Goal: Task Accomplishment & Management: Manage account settings

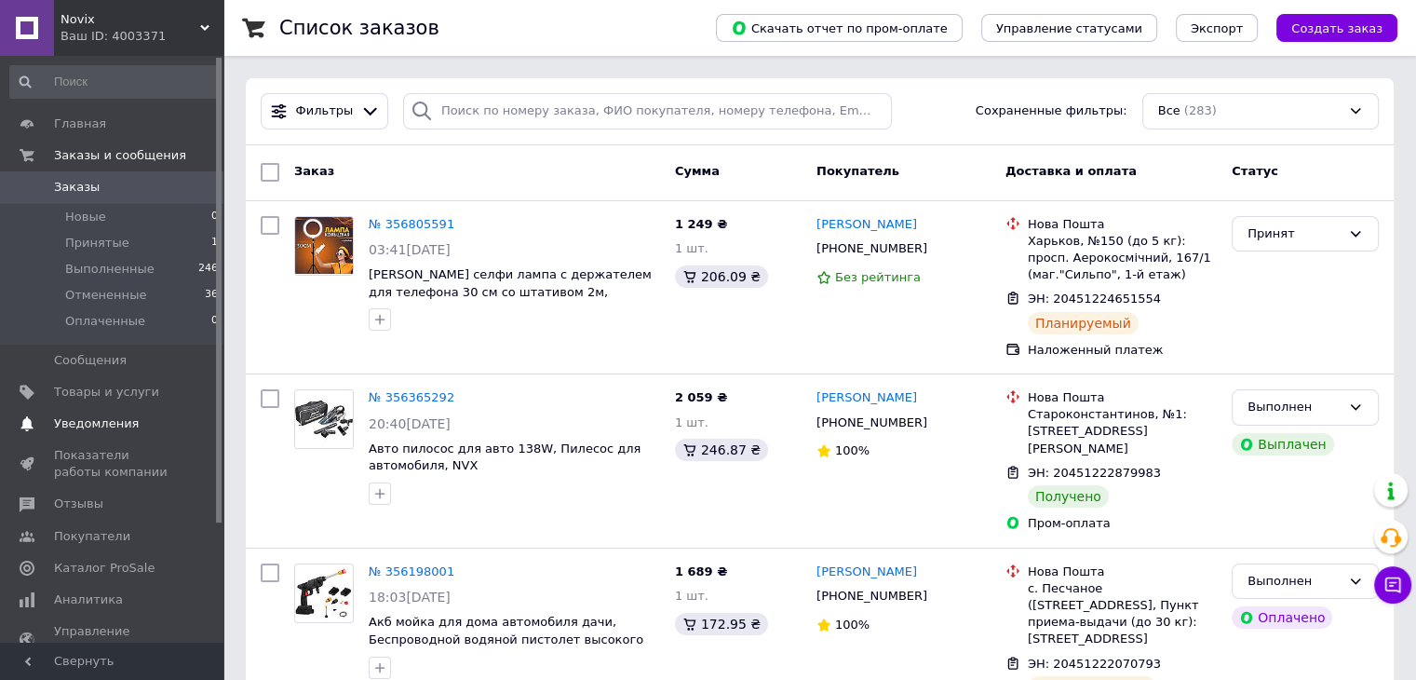
click at [106, 425] on span "Уведомления" at bounding box center [96, 423] width 85 height 17
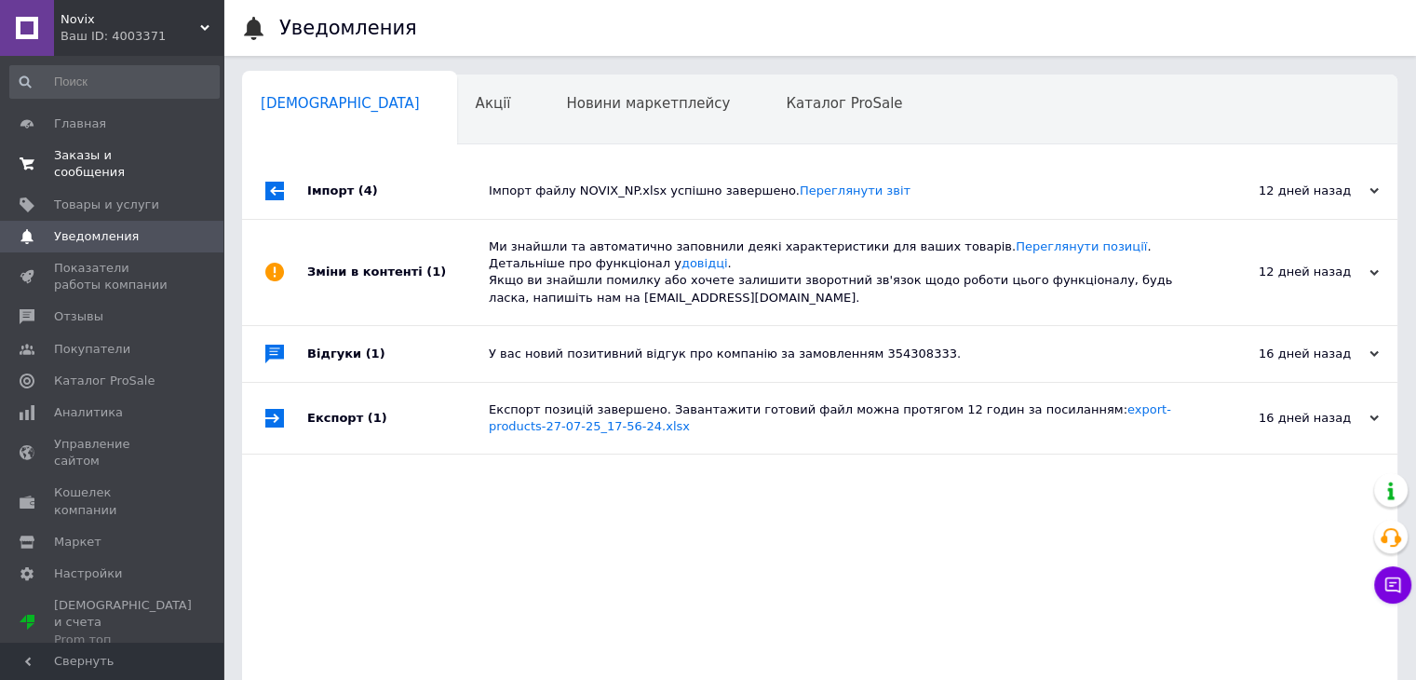
click at [116, 156] on span "Заказы и сообщения" at bounding box center [113, 164] width 118 height 34
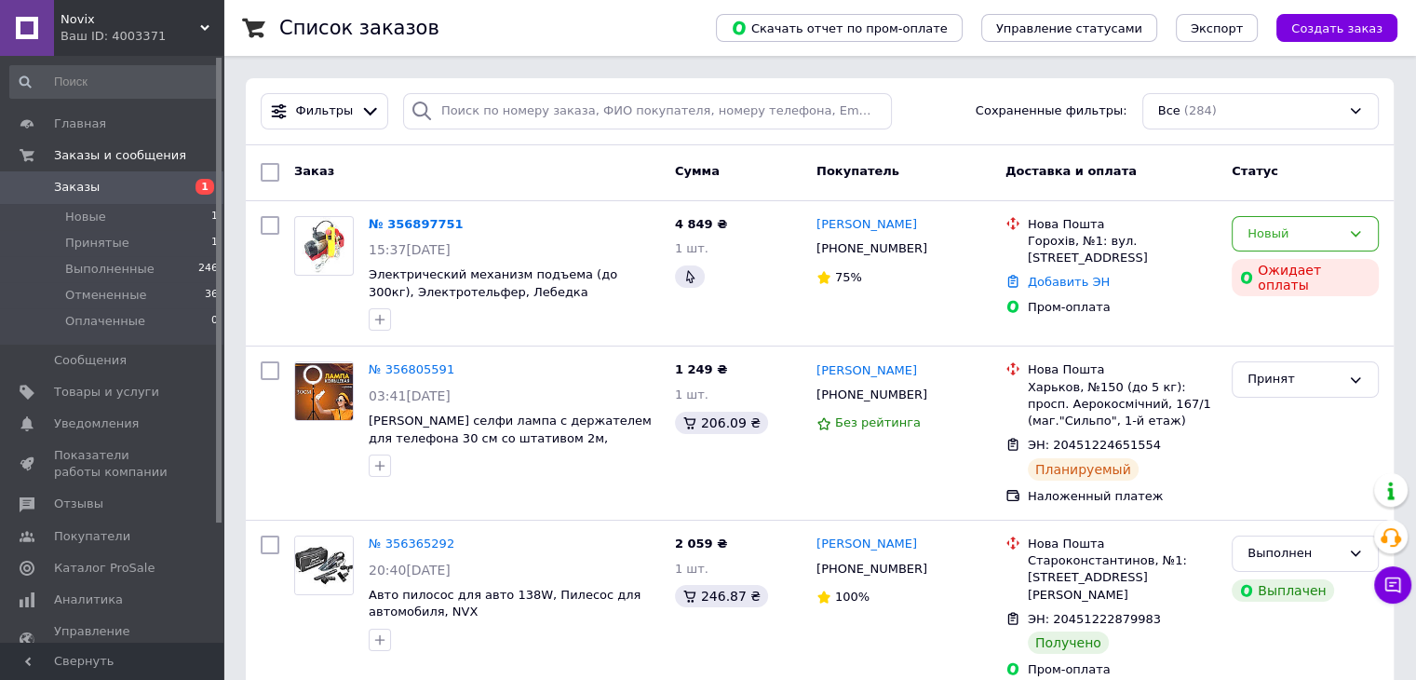
click at [402, 224] on link "№ 356897751" at bounding box center [416, 224] width 95 height 14
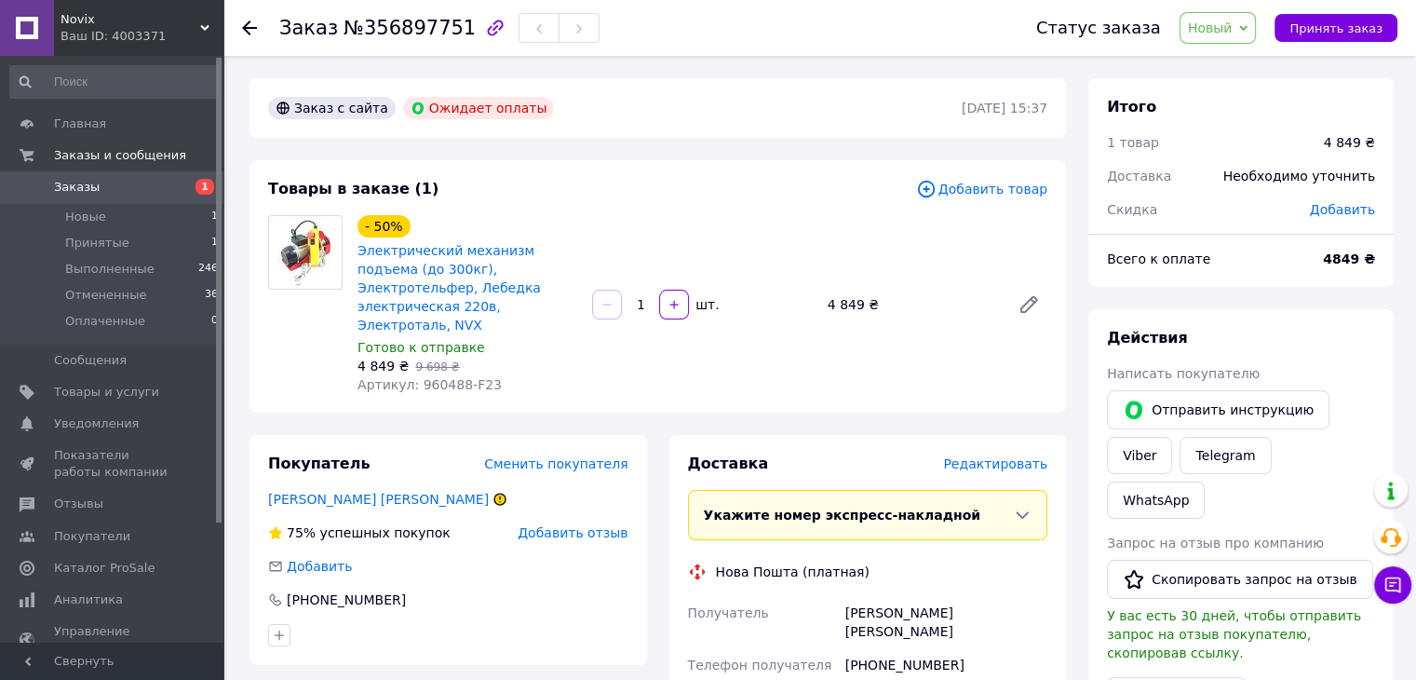
click at [1400, 299] on div "Итого 1 товар 4 849 ₴ Доставка Необходимо уточнить Скидка Добавить Всего к опла…" at bounding box center [1241, 682] width 328 height 1208
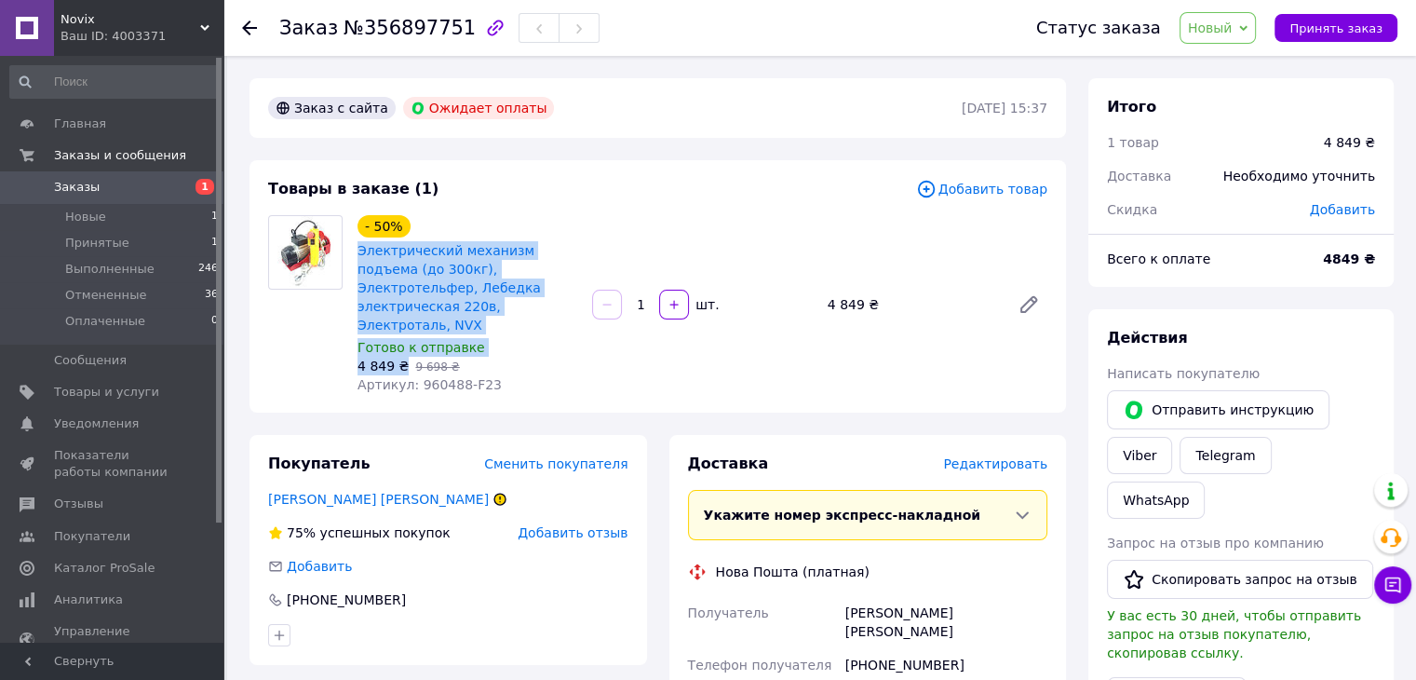
drag, startPoint x: 352, startPoint y: 248, endPoint x: 400, endPoint y: 351, distance: 114.1
click at [400, 351] on div "- 50% Электрический механизм подъема (до 300кг), Электротельфер, Лебедка электр…" at bounding box center [467, 304] width 235 height 186
copy div "Электрический механизм подъема (до 300кг), Электротельфер, Лебедка электрическа…"
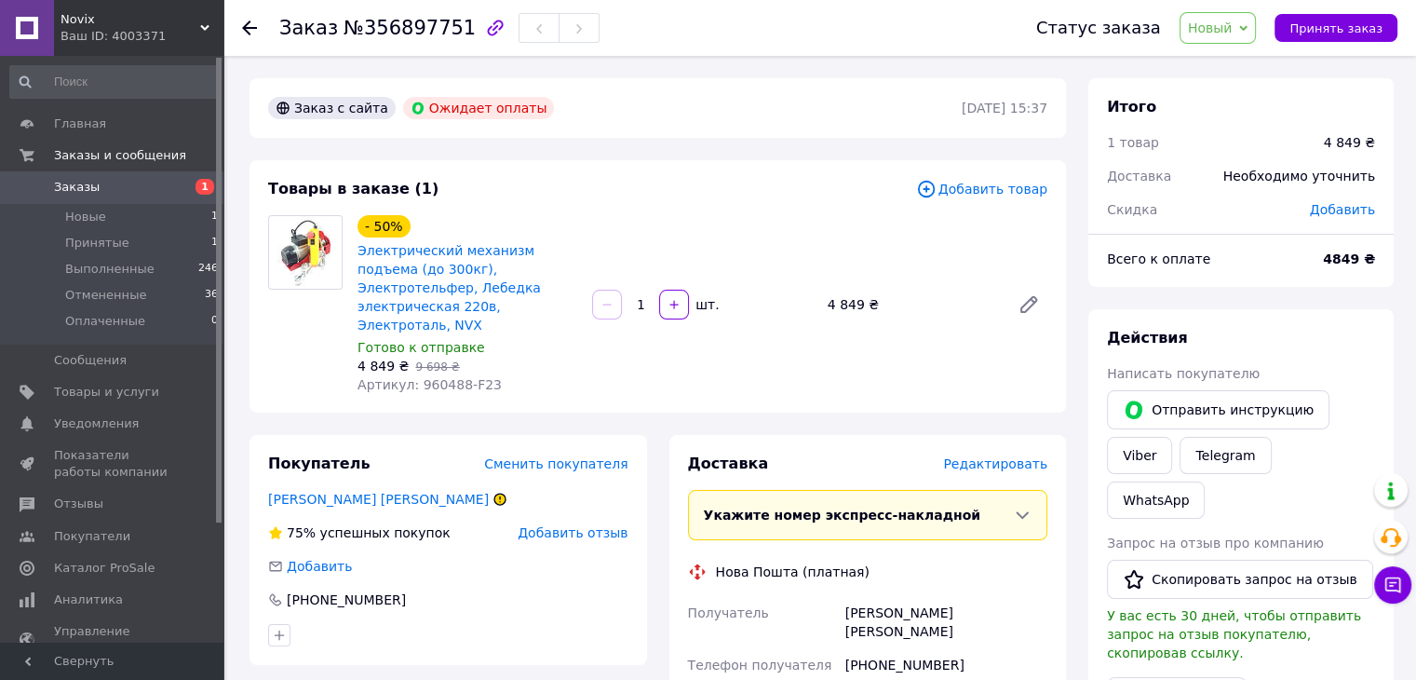
click at [724, 277] on div "- 50% Электрический механизм подъема (до 300кг), Электротельфер, Лебедка электр…" at bounding box center [702, 304] width 705 height 186
click at [78, 186] on span "Заказы" at bounding box center [77, 187] width 46 height 17
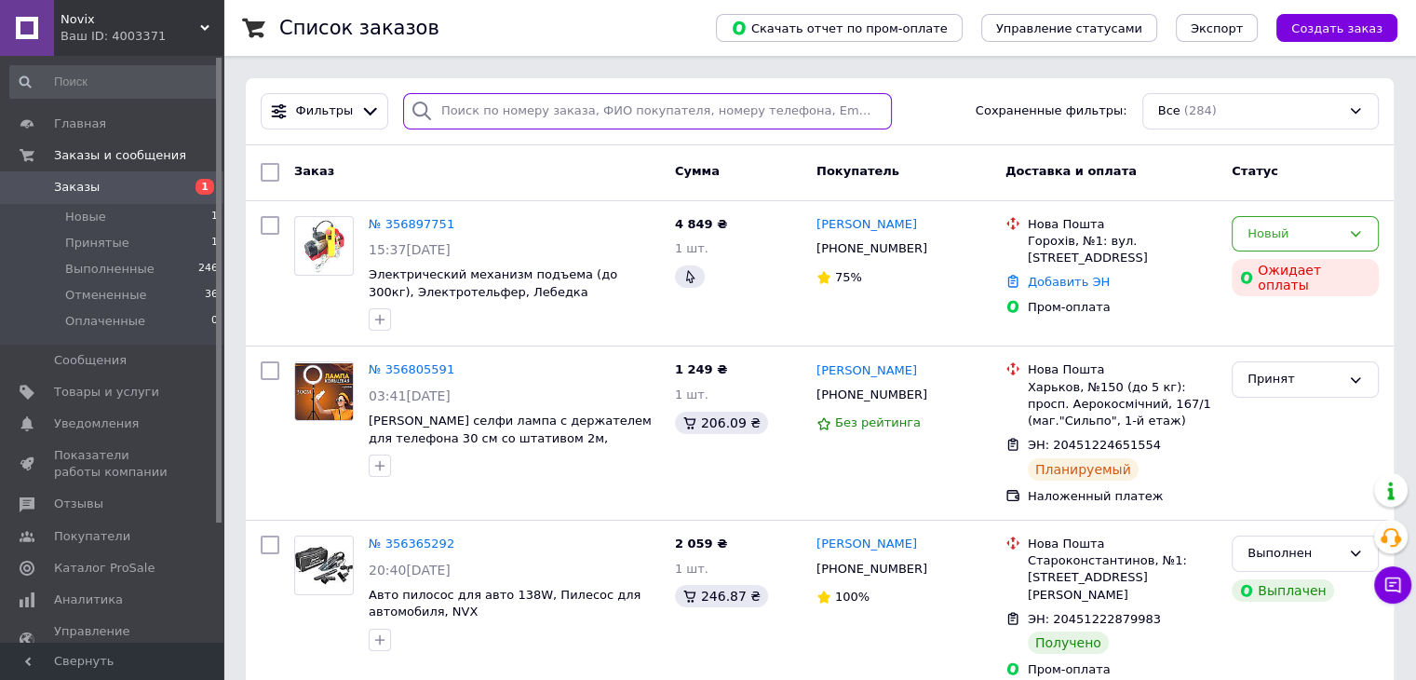
click at [560, 110] on input "search" at bounding box center [647, 111] width 489 height 36
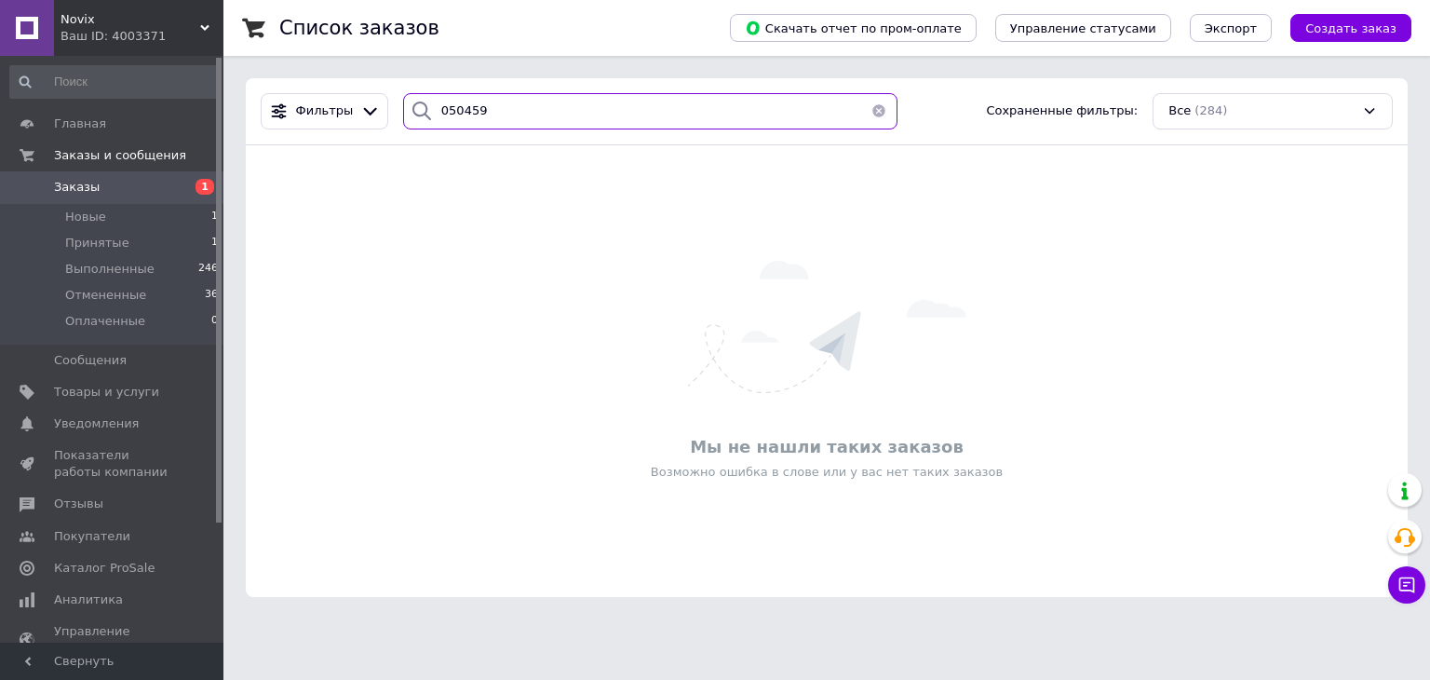
type input "050459"
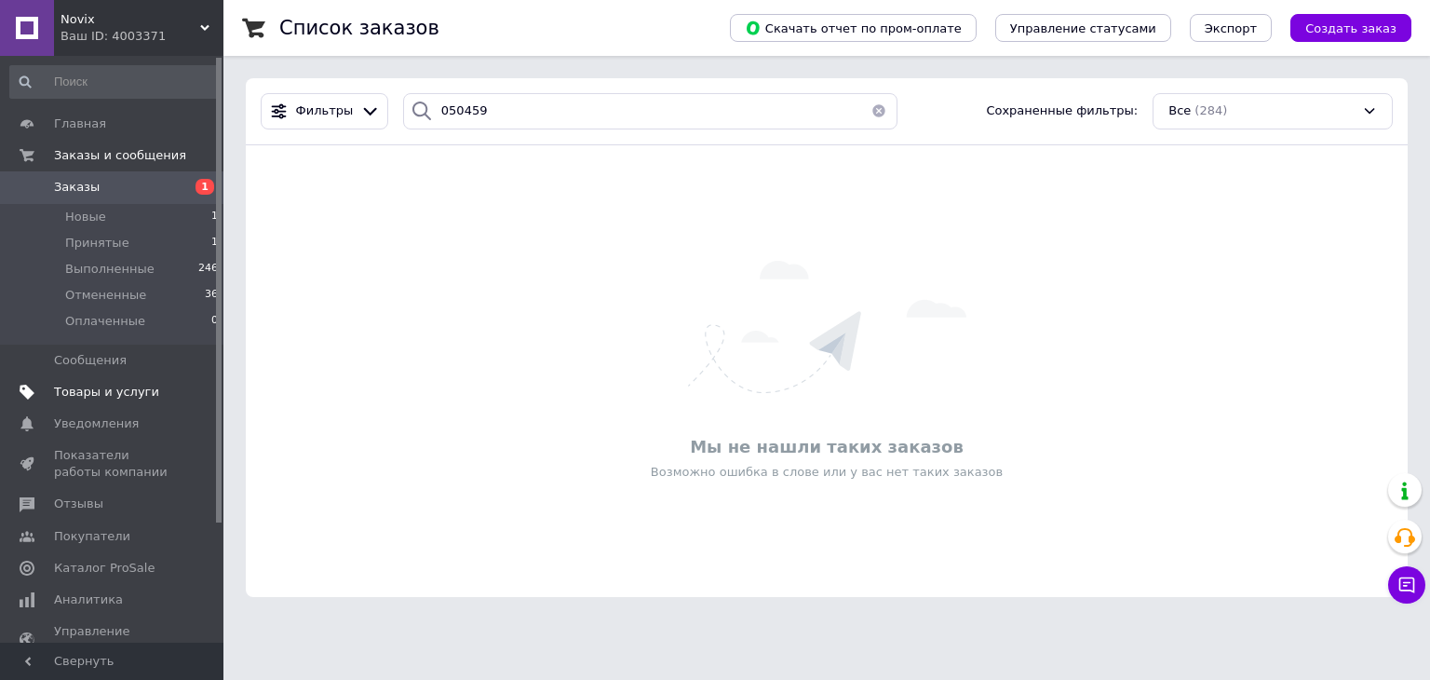
drag, startPoint x: 76, startPoint y: 186, endPoint x: 208, endPoint y: 403, distance: 253.6
click at [76, 187] on span "Заказы" at bounding box center [77, 187] width 46 height 17
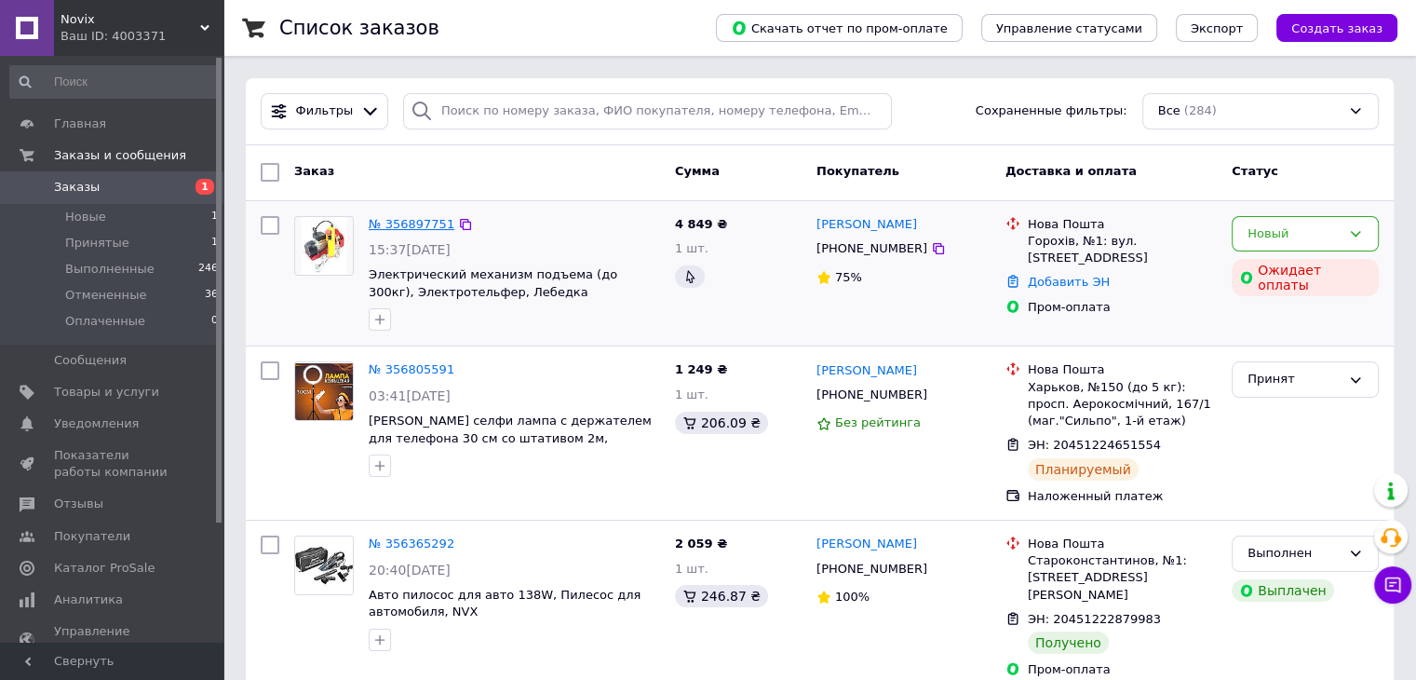
click at [406, 225] on link "№ 356897751" at bounding box center [412, 224] width 86 height 14
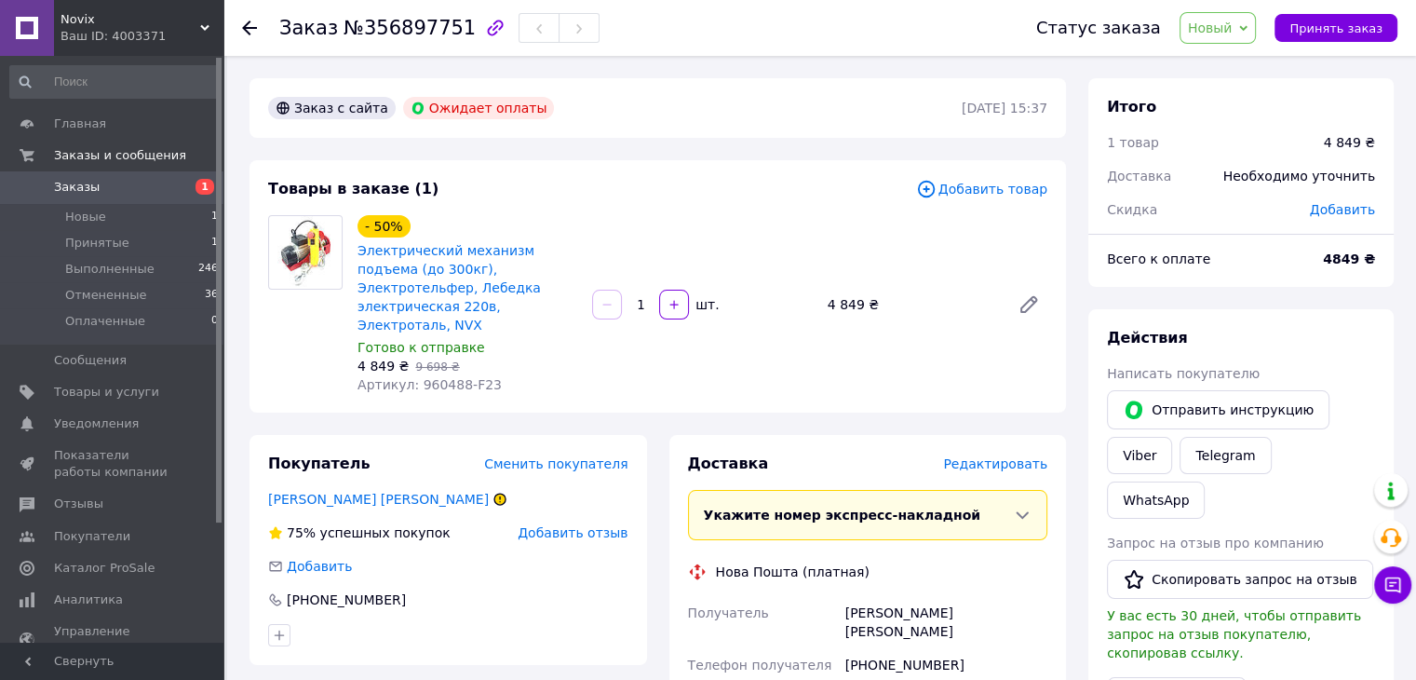
click at [66, 190] on span "Заказы" at bounding box center [77, 187] width 46 height 17
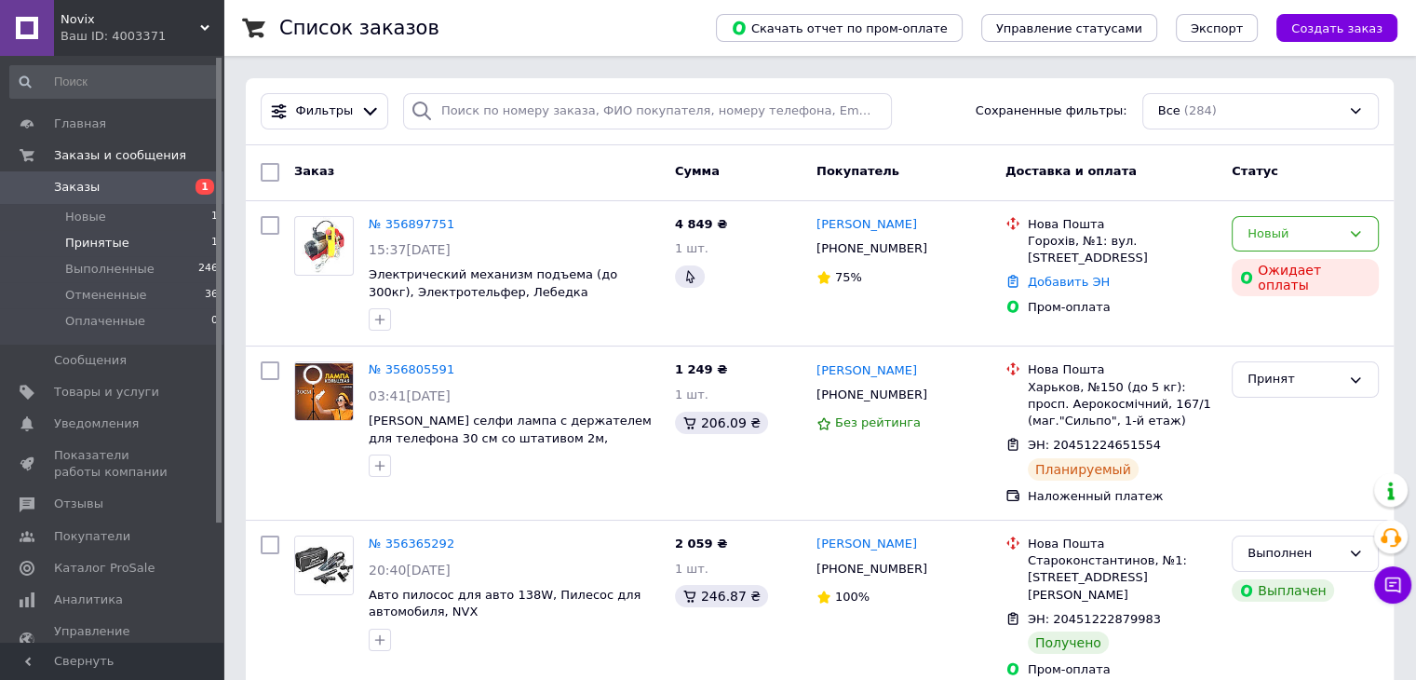
click at [98, 245] on span "Принятые" at bounding box center [97, 243] width 64 height 17
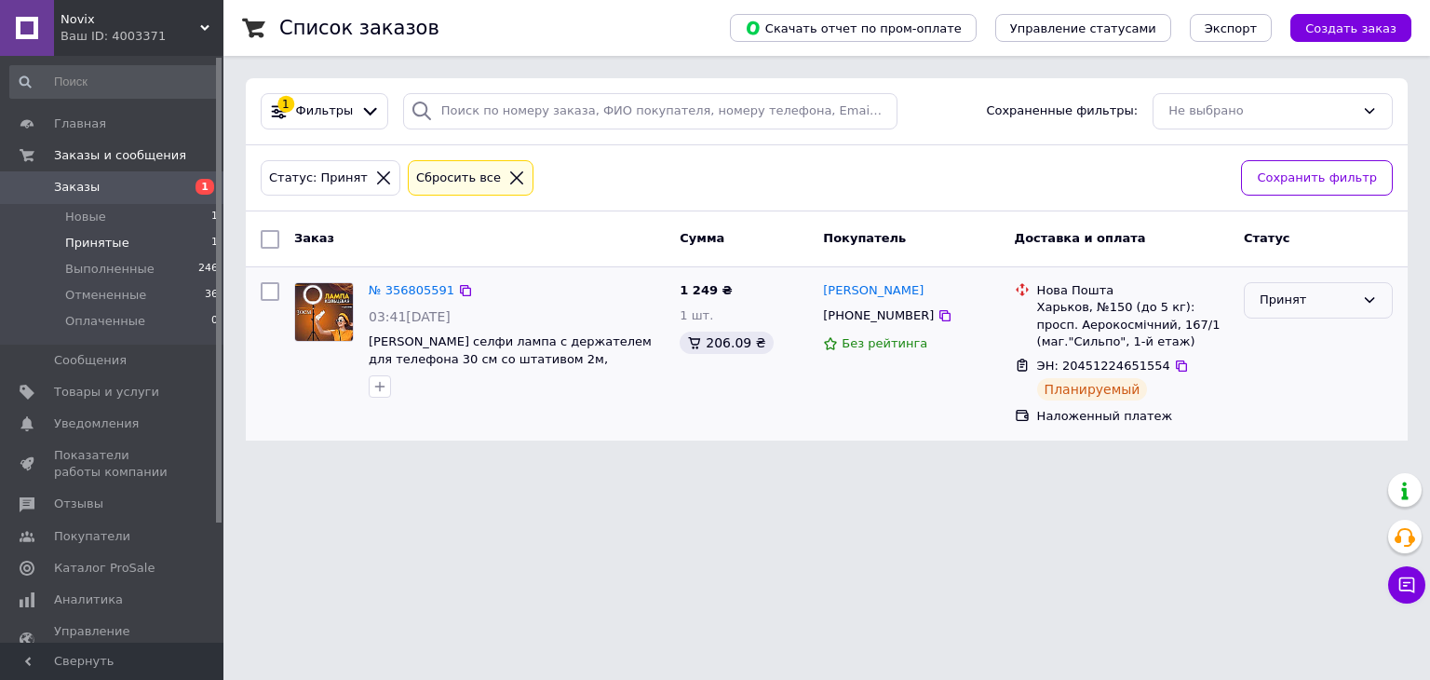
click at [1276, 300] on div "Принят" at bounding box center [1307, 300] width 95 height 20
click at [1274, 338] on li "Выполнен" at bounding box center [1318, 339] width 147 height 34
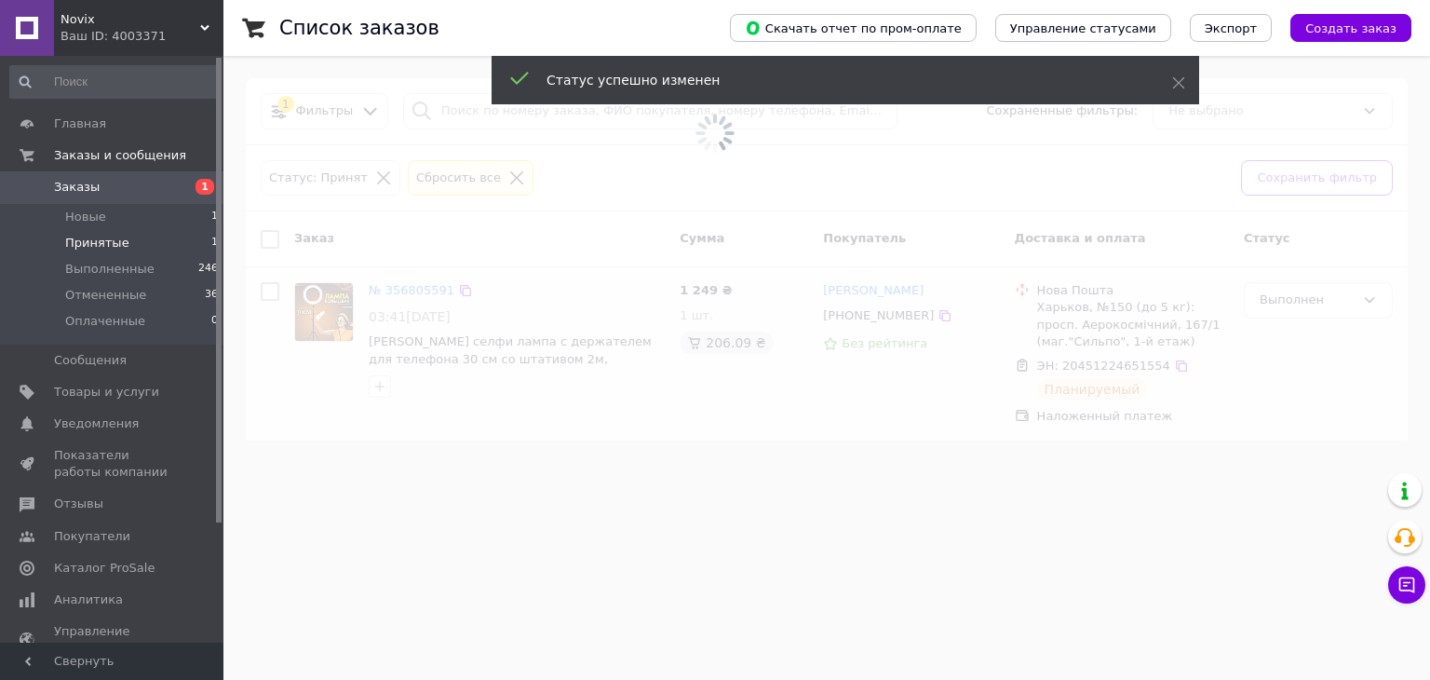
click at [89, 189] on span "Заказы" at bounding box center [77, 187] width 46 height 17
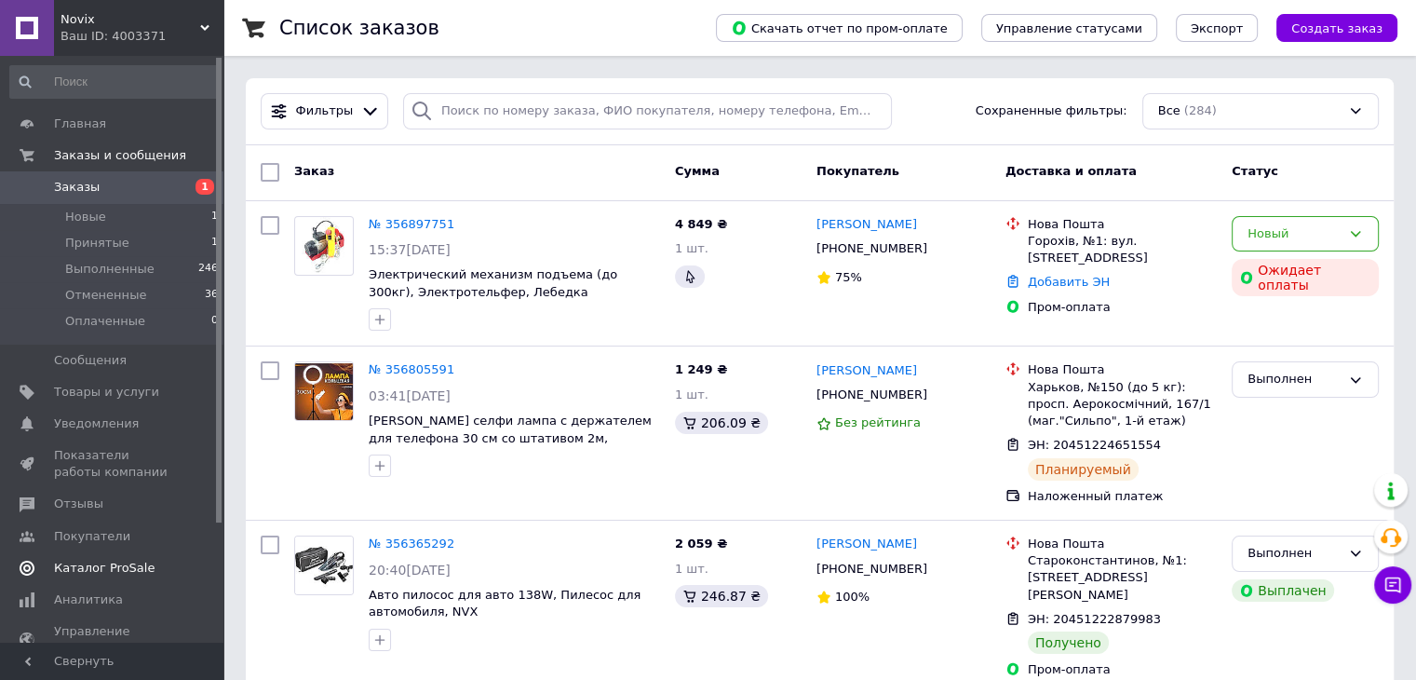
click at [147, 581] on link "Каталог ProSale" at bounding box center [114, 568] width 229 height 32
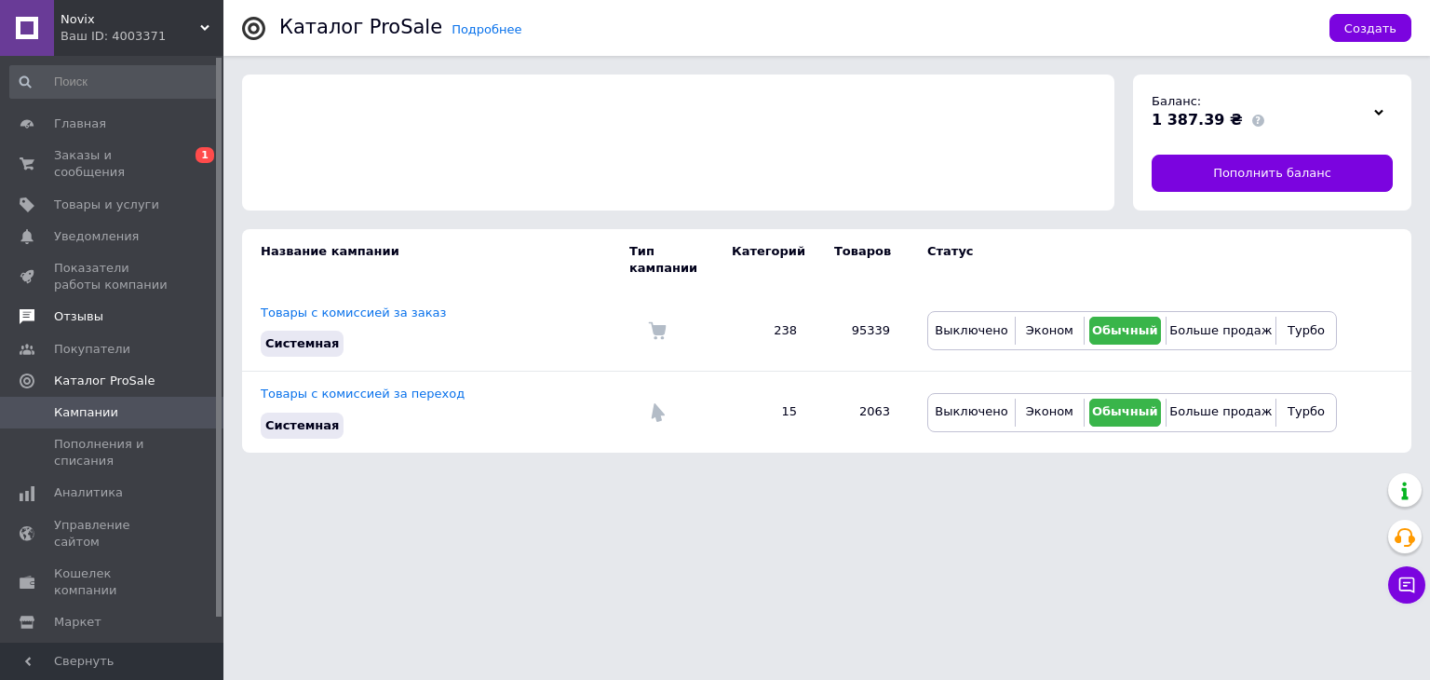
click at [80, 308] on span "Отзывы" at bounding box center [78, 316] width 49 height 17
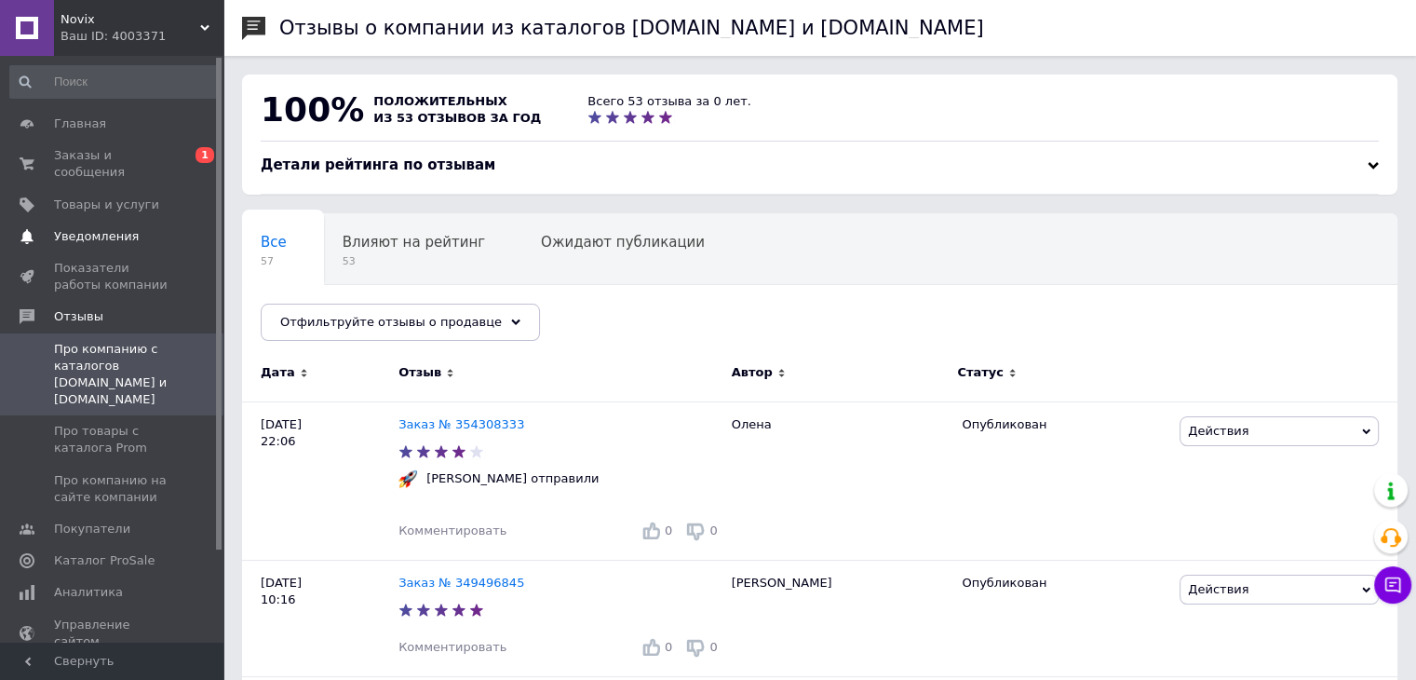
click at [78, 228] on span "Уведомления" at bounding box center [96, 236] width 85 height 17
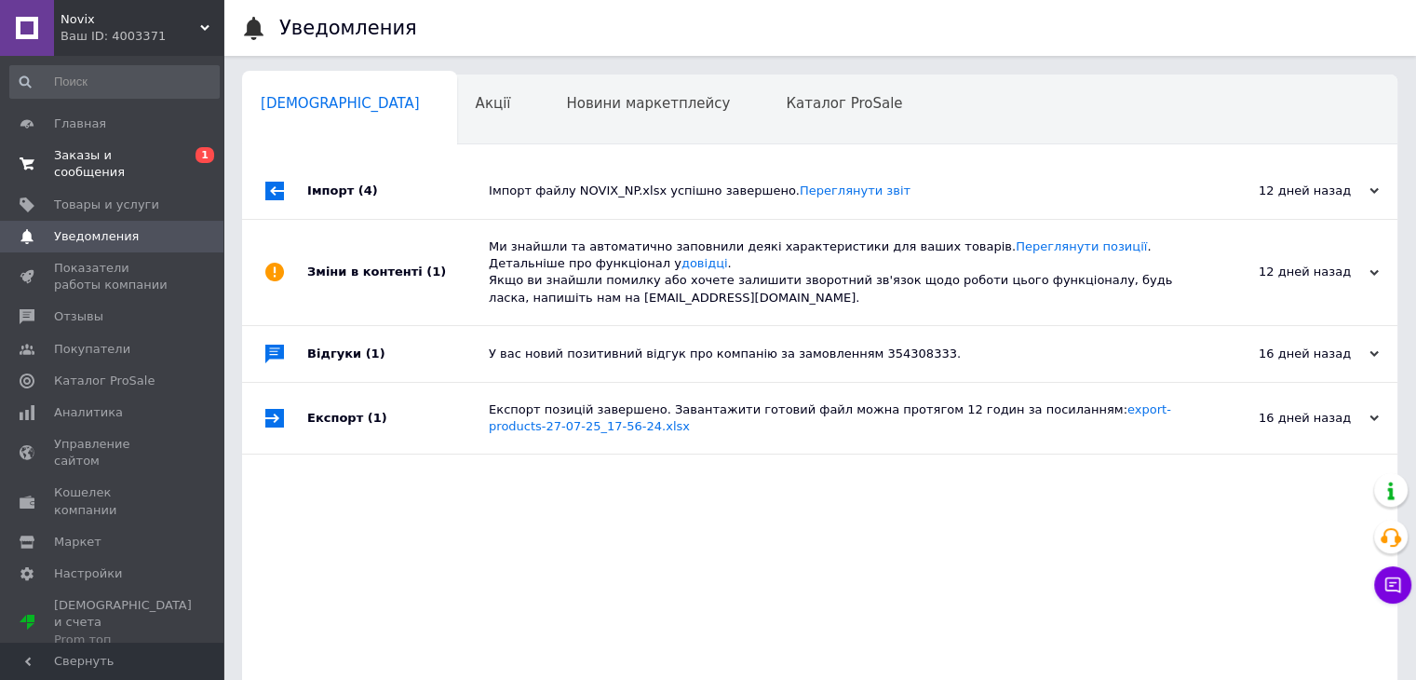
click at [101, 161] on span "Заказы и сообщения" at bounding box center [113, 164] width 118 height 34
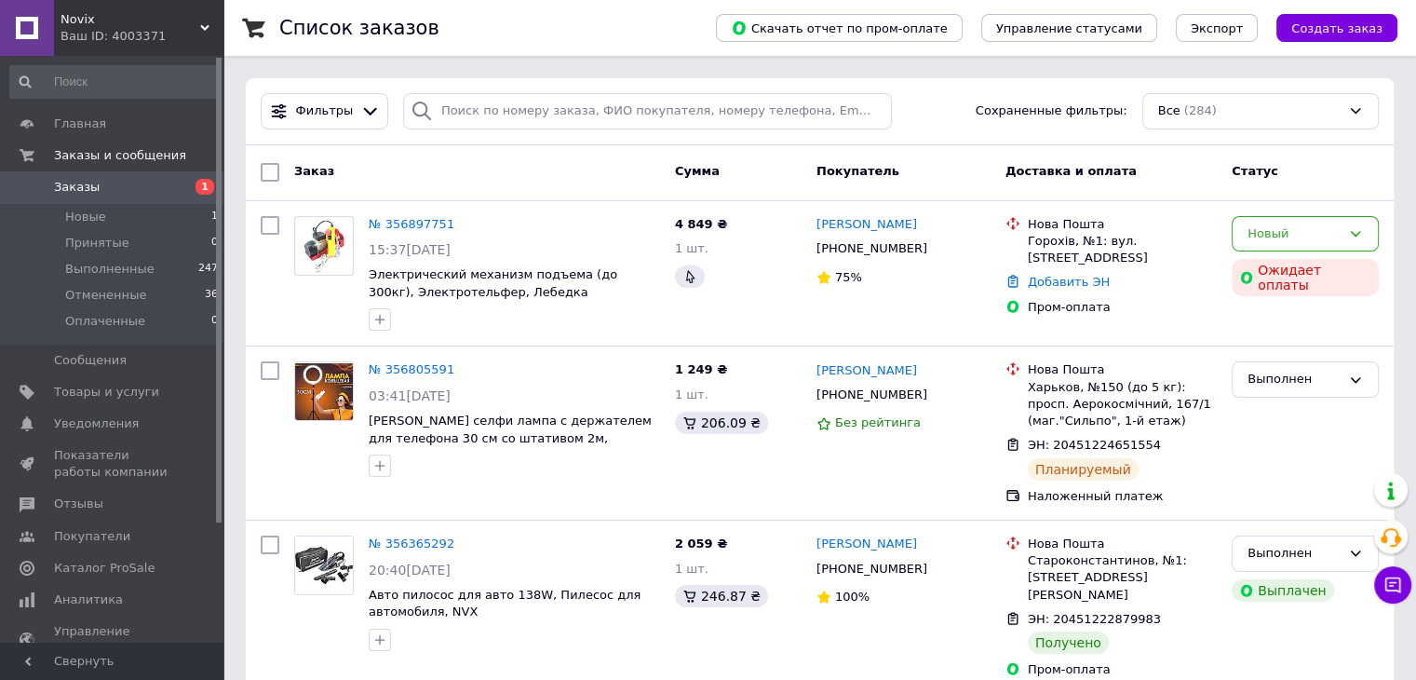
click at [99, 570] on span "Каталог ProSale" at bounding box center [104, 568] width 101 height 17
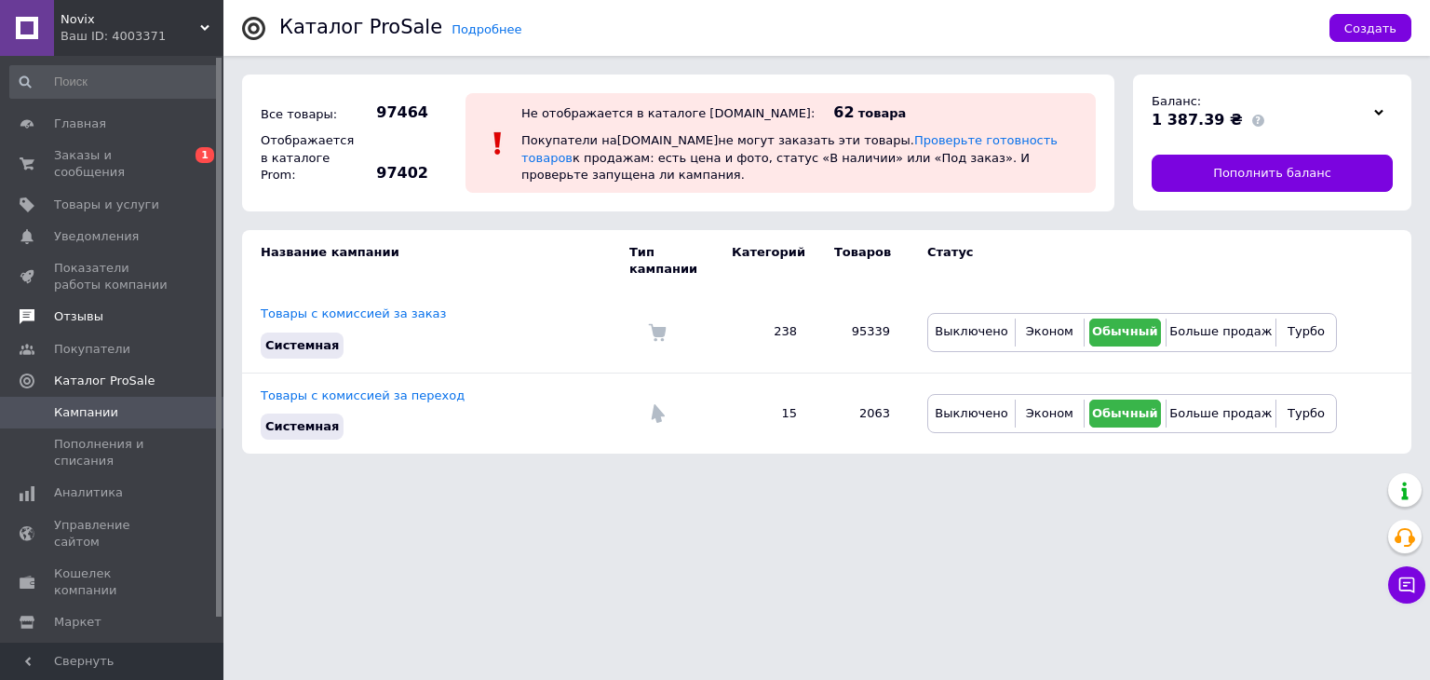
click at [84, 308] on span "Отзывы" at bounding box center [78, 316] width 49 height 17
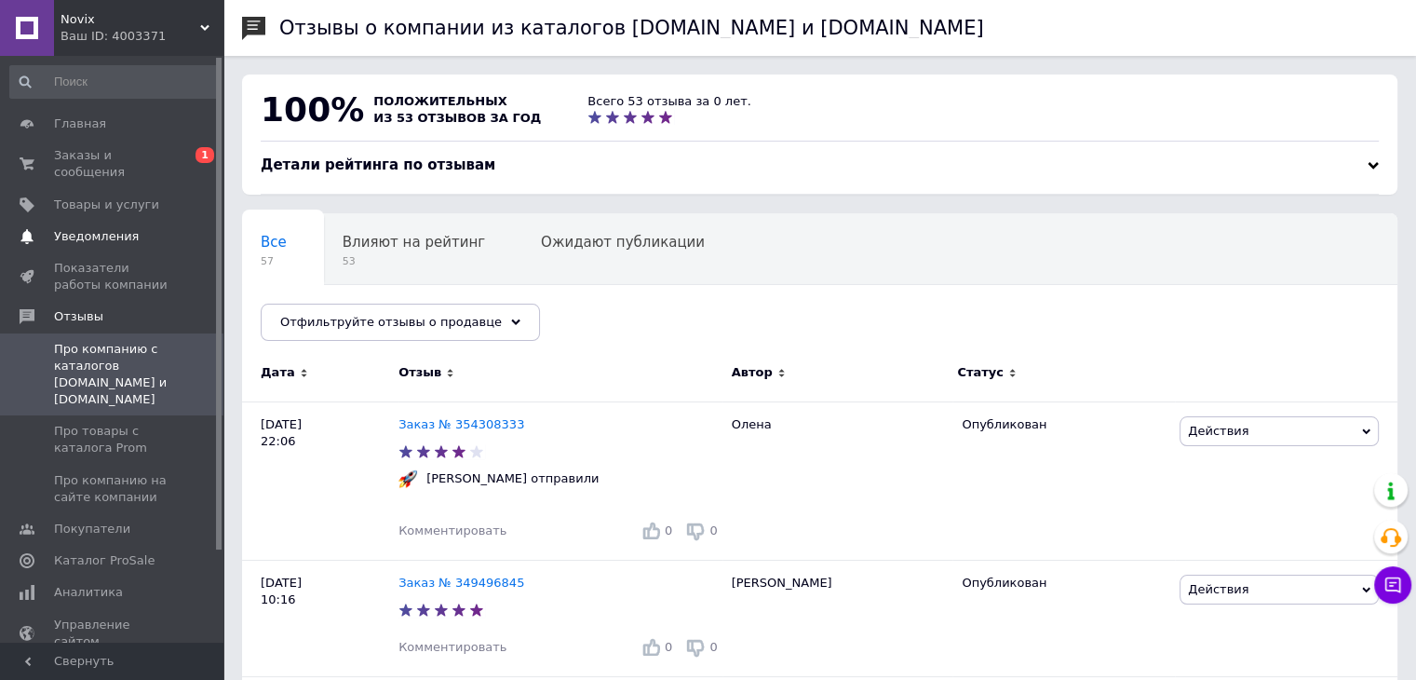
click at [82, 228] on span "Уведомления" at bounding box center [96, 236] width 85 height 17
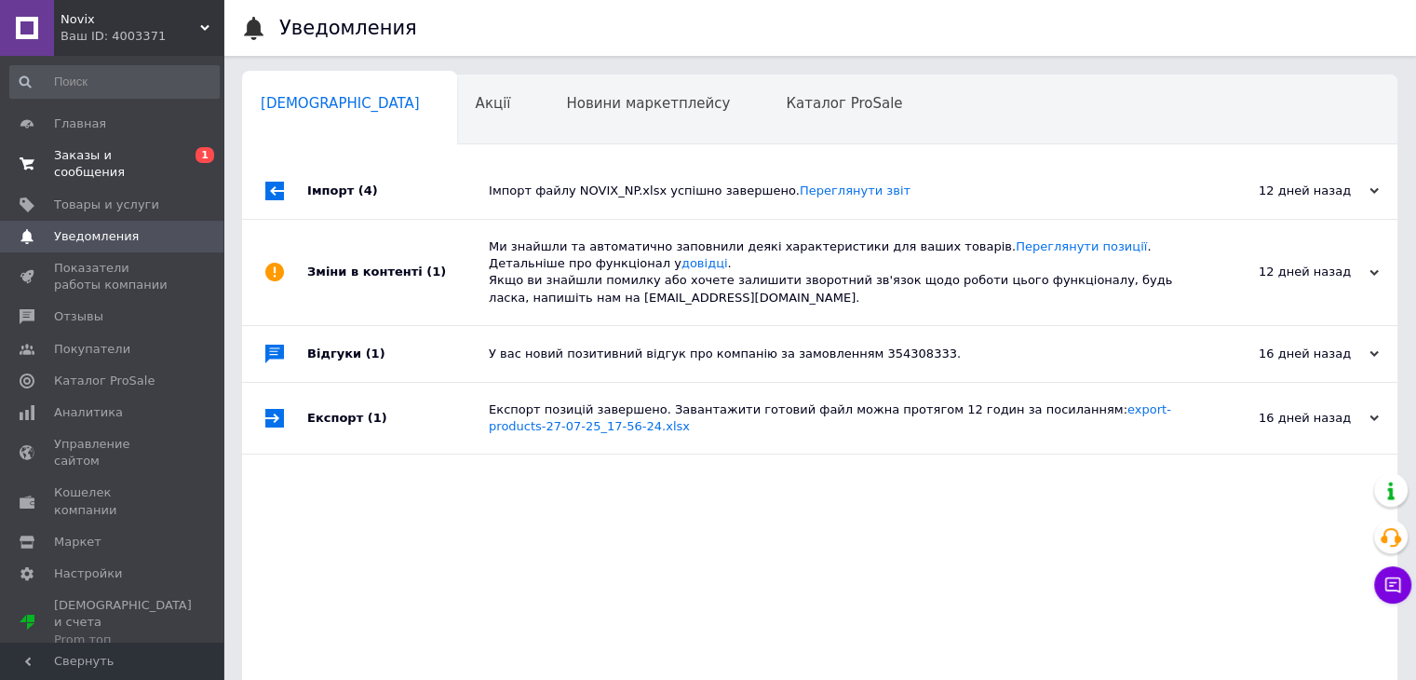
click at [129, 162] on span "Заказы и сообщения" at bounding box center [113, 164] width 118 height 34
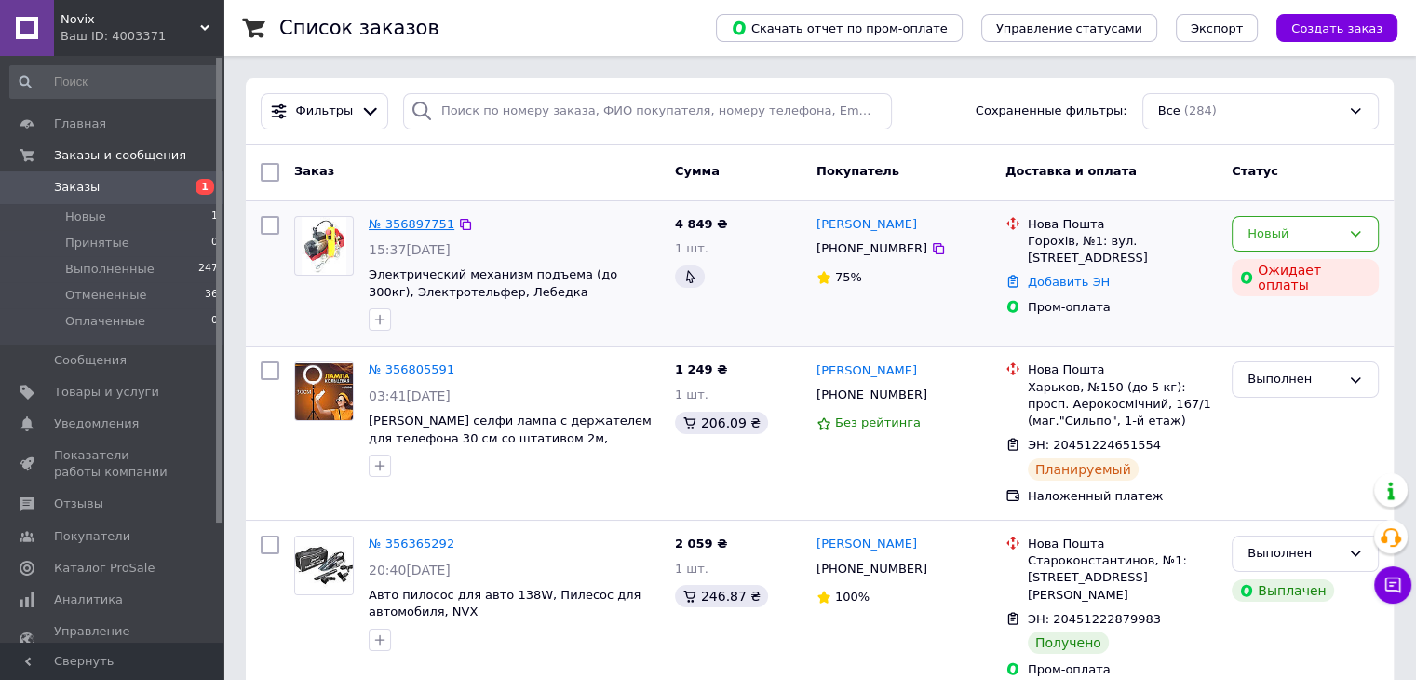
click at [405, 222] on link "№ 356897751" at bounding box center [412, 224] width 86 height 14
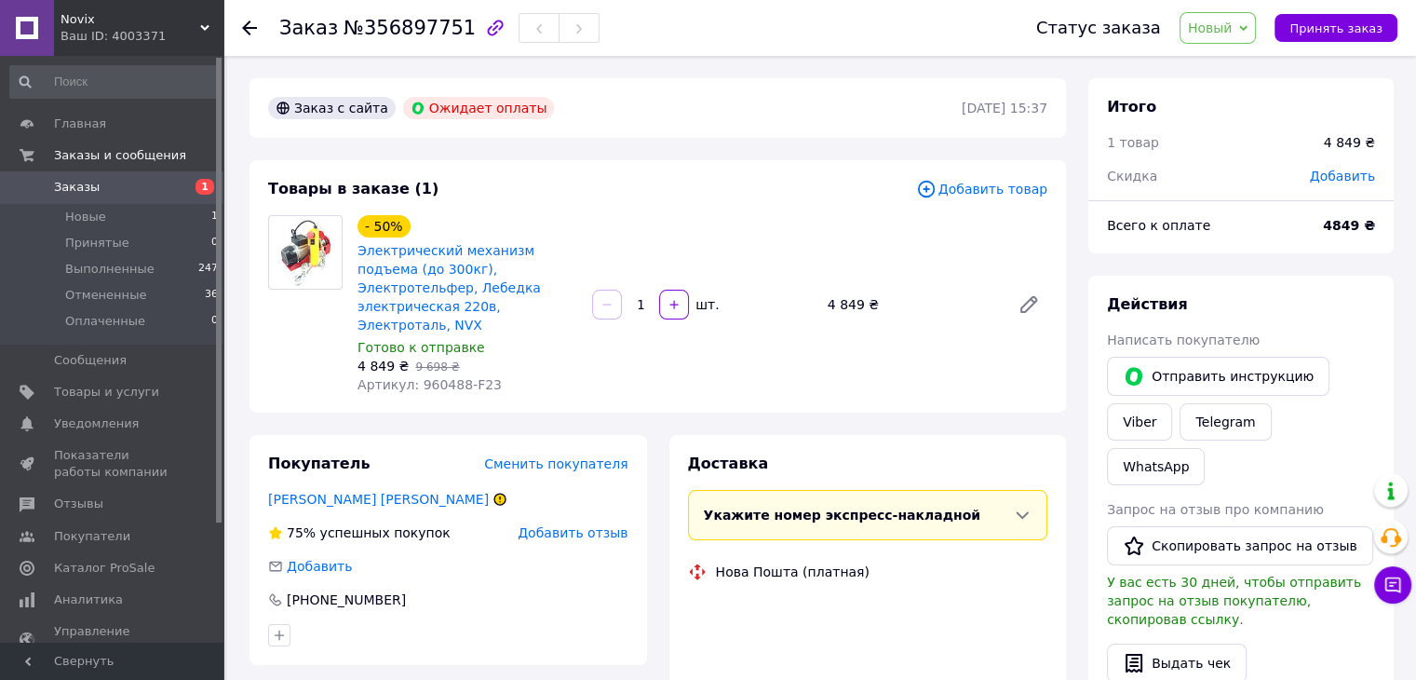
click at [97, 183] on span "Заказы" at bounding box center [113, 187] width 118 height 17
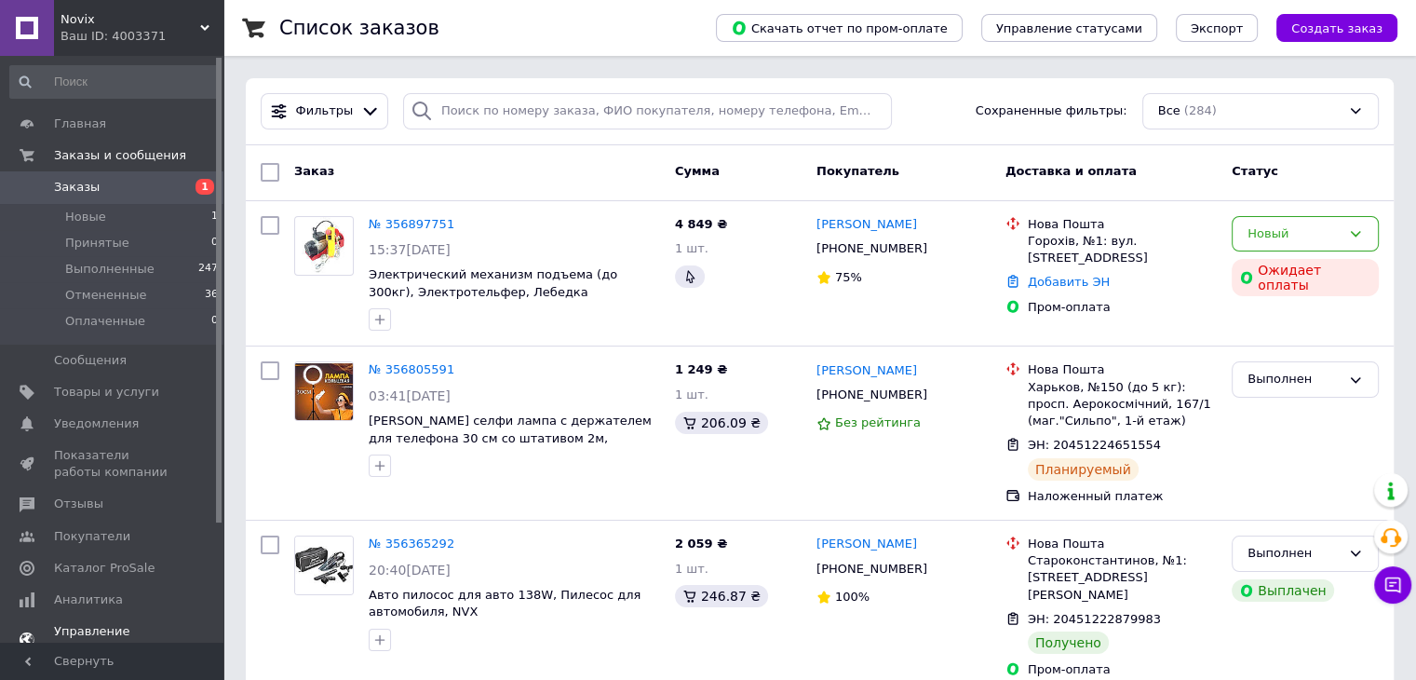
click at [128, 623] on span "Управление сайтом" at bounding box center [113, 640] width 118 height 34
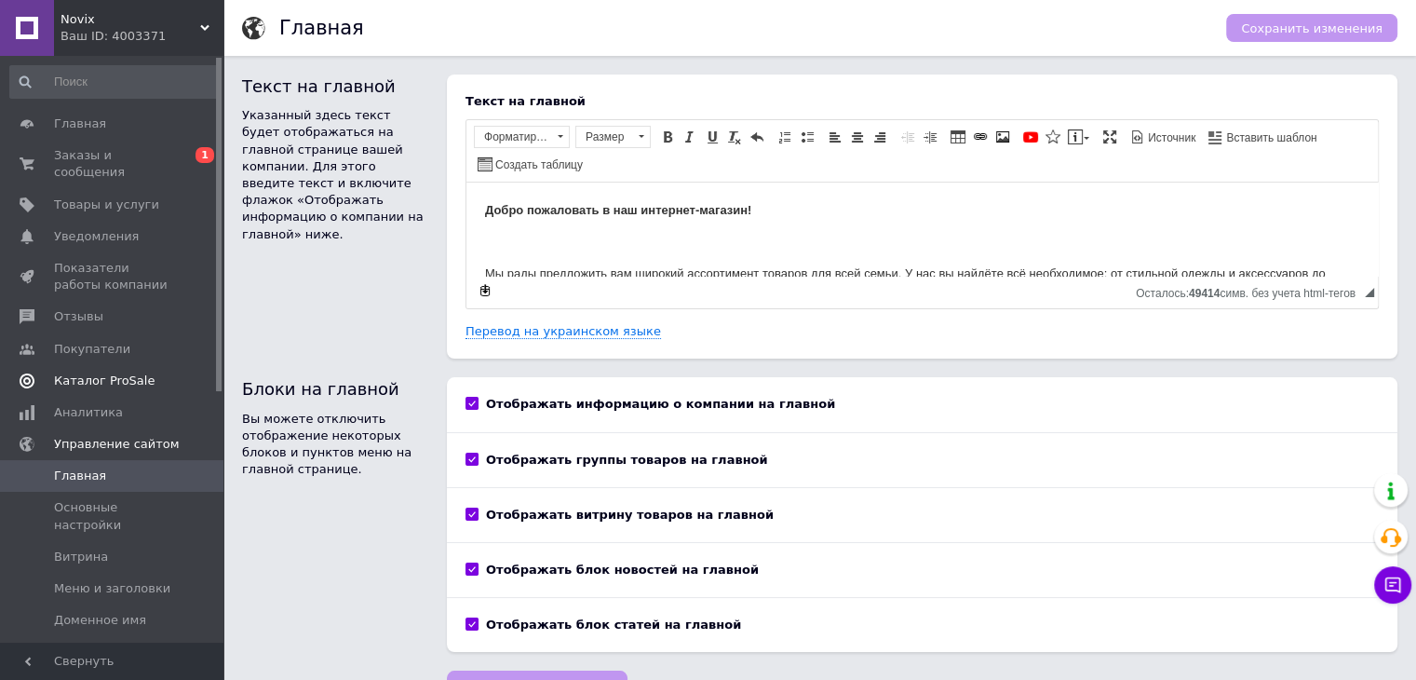
click at [77, 372] on span "Каталог ProSale" at bounding box center [104, 380] width 101 height 17
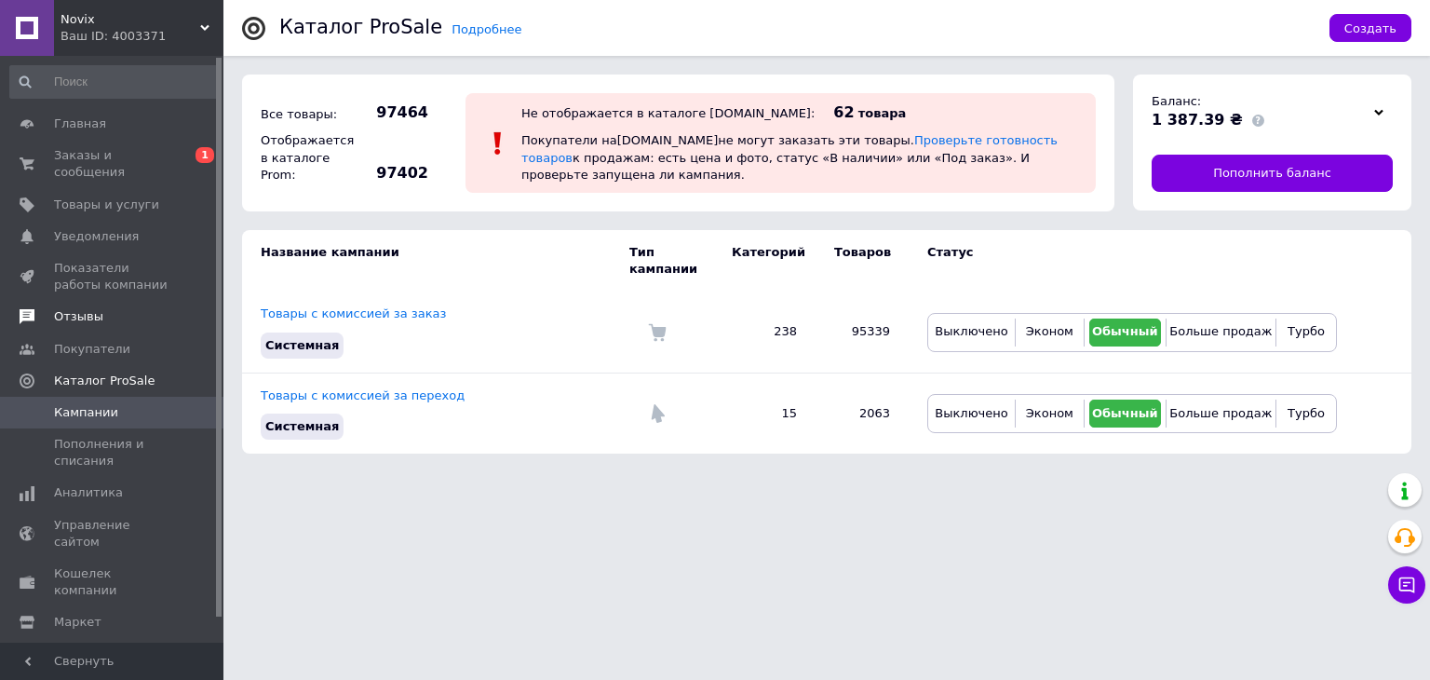
click at [80, 308] on span "Отзывы" at bounding box center [78, 316] width 49 height 17
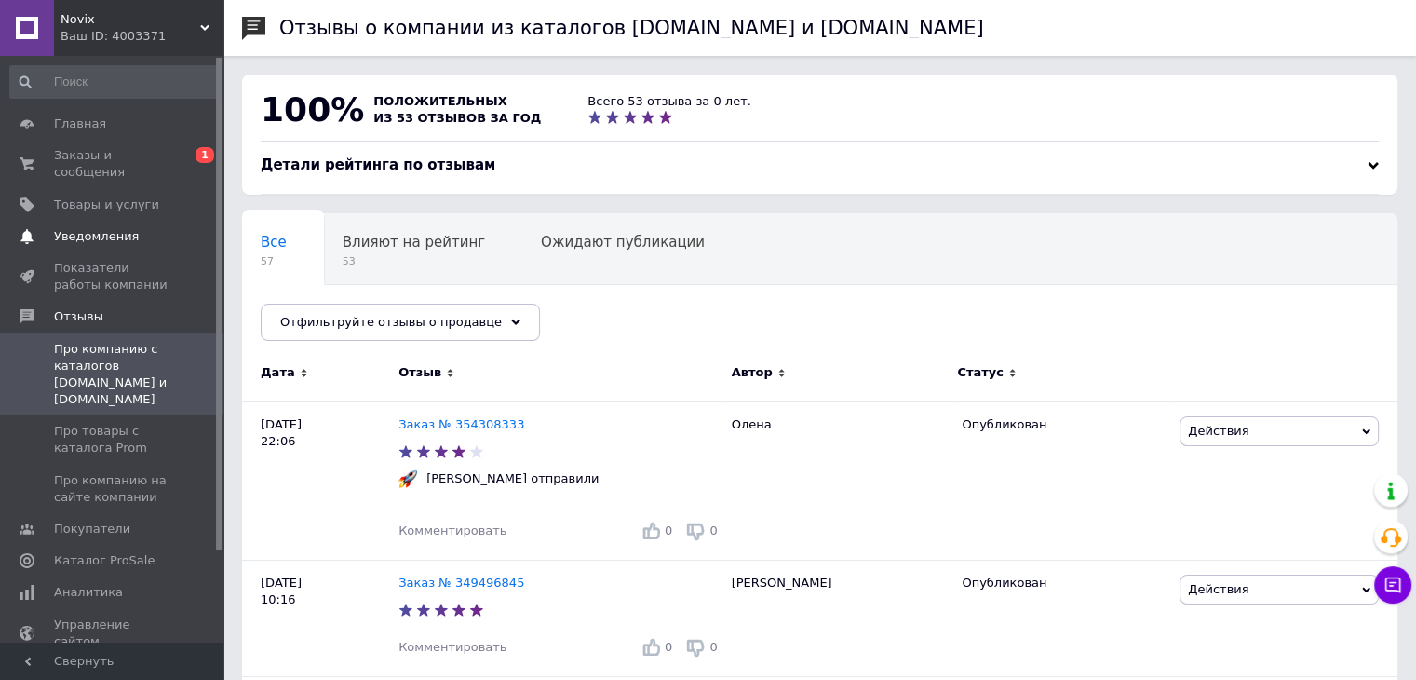
click at [87, 228] on span "Уведомления" at bounding box center [96, 236] width 85 height 17
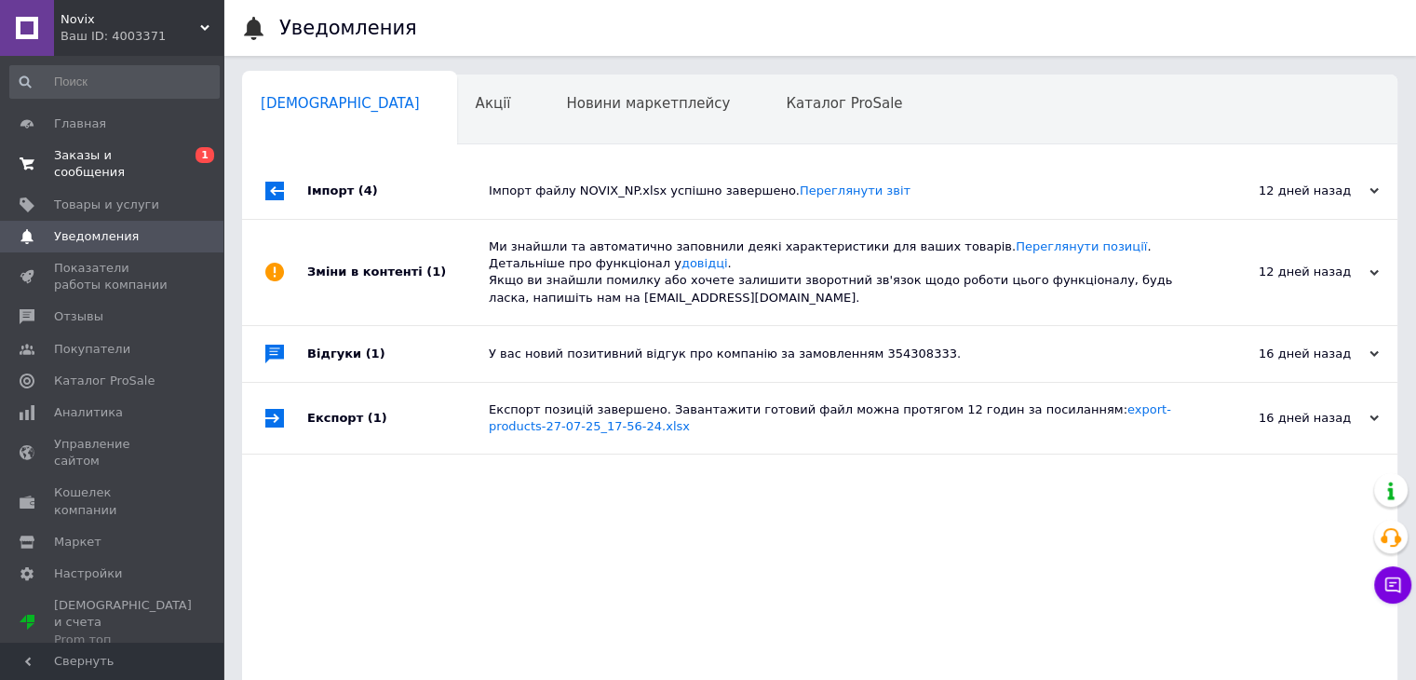
click at [100, 156] on span "Заказы и сообщения" at bounding box center [113, 164] width 118 height 34
